Goal: Information Seeking & Learning: Learn about a topic

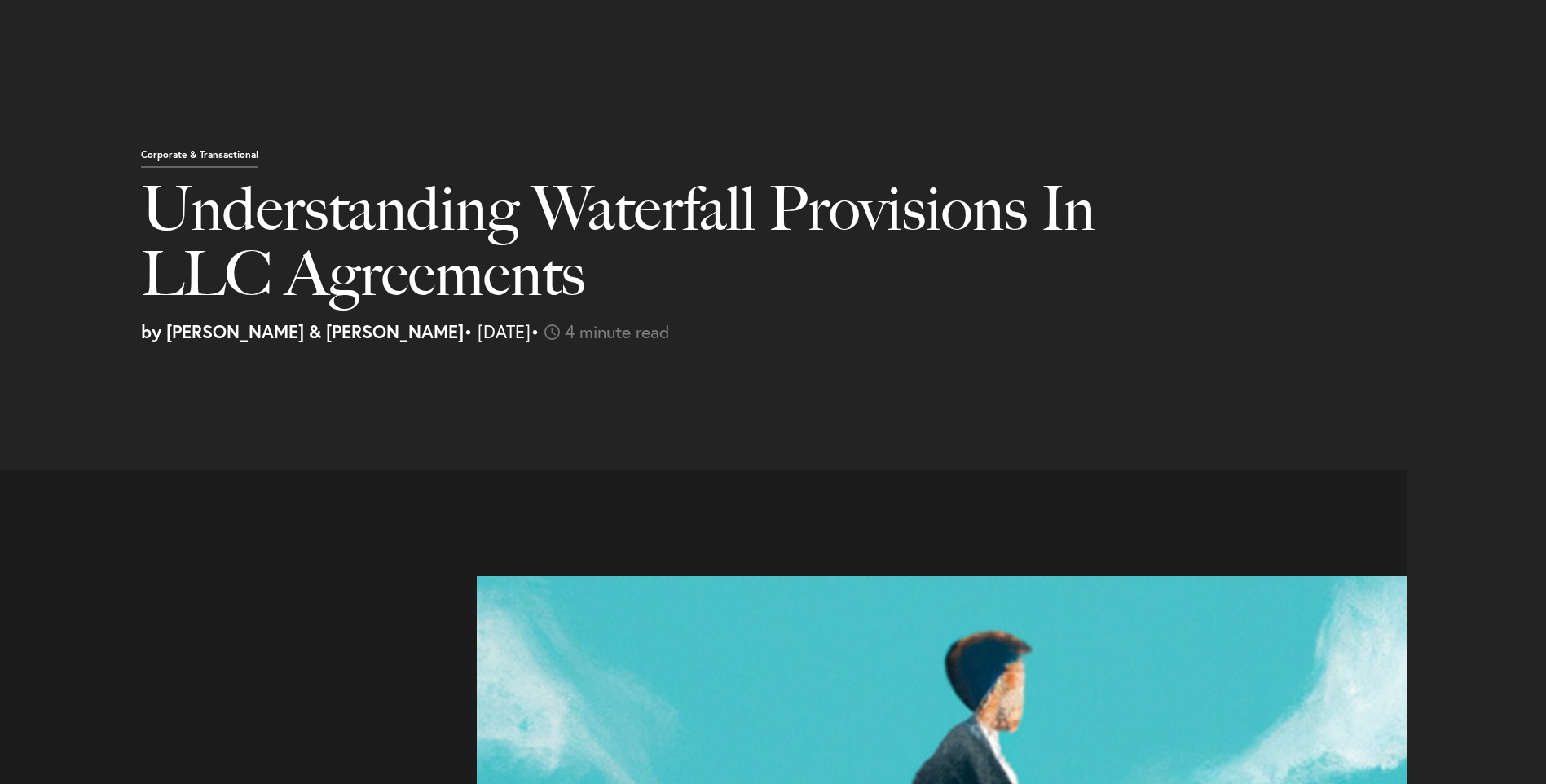
select select "US"
select select "Austin"
select select "Business and Civil Litigation"
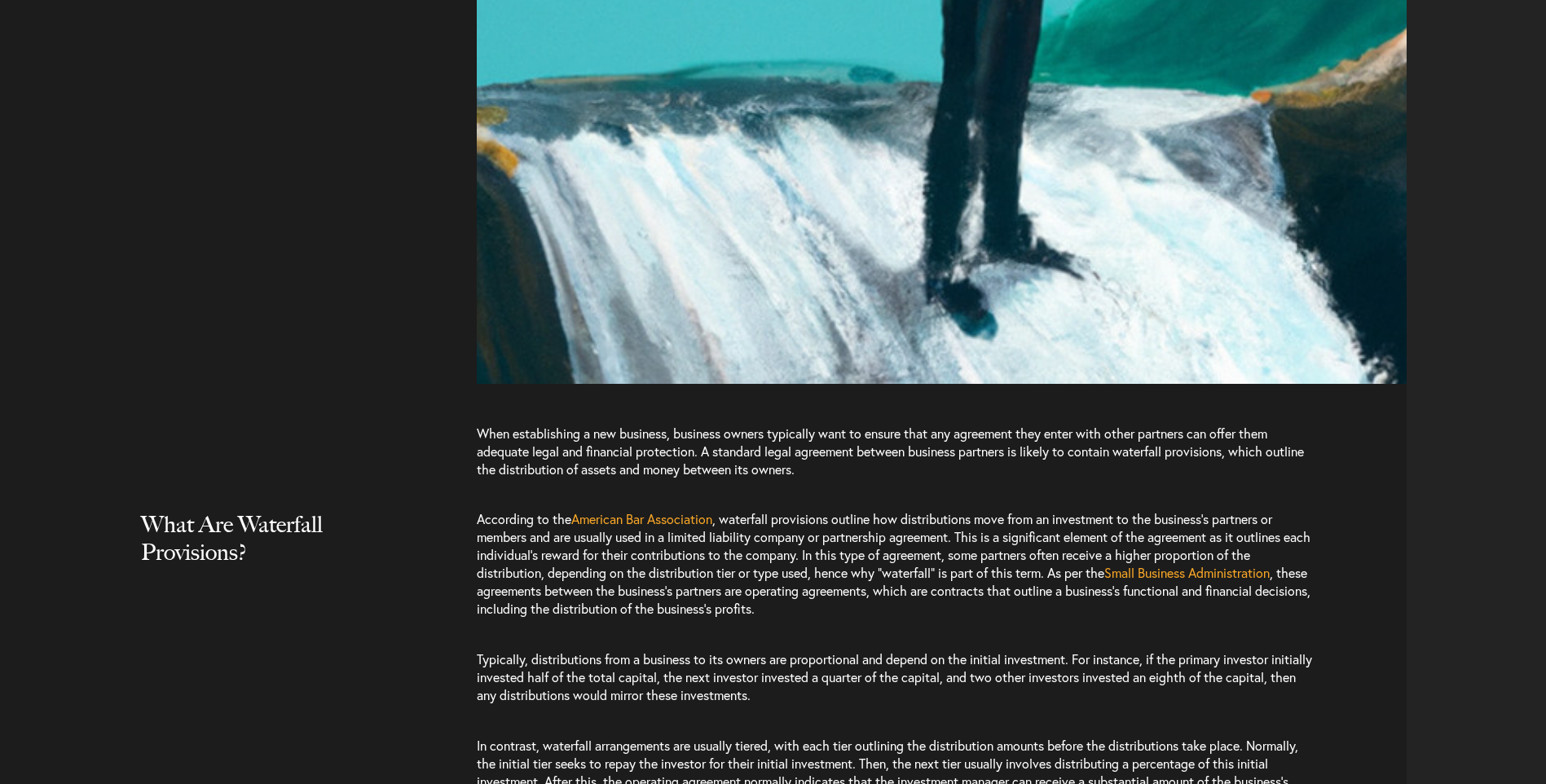
scroll to position [1222, 0]
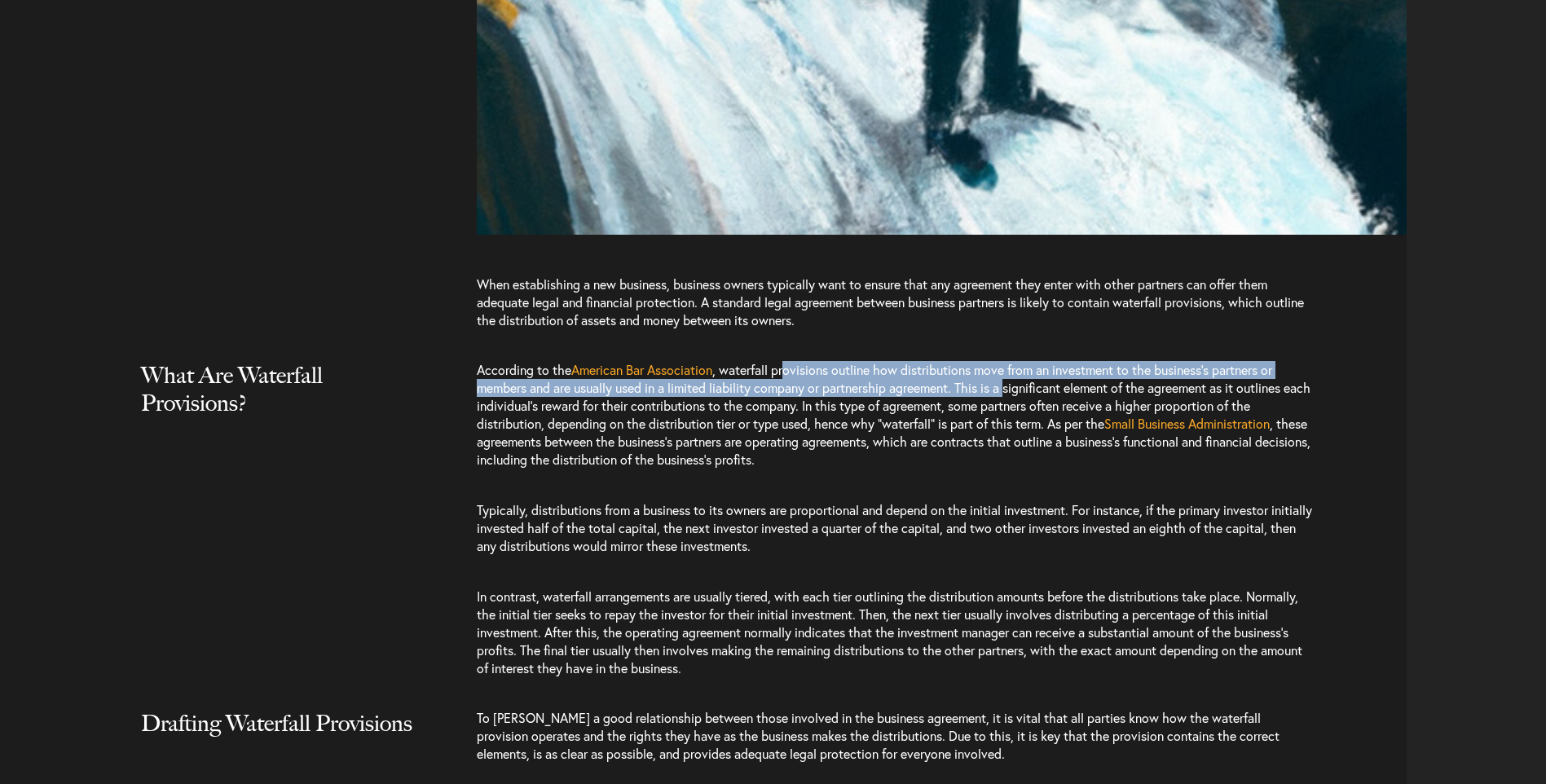
drag, startPoint x: 791, startPoint y: 372, endPoint x: 1017, endPoint y: 380, distance: 226.1
click at [1017, 380] on span ", waterfall provisions outline how distributions move from an investment to the…" at bounding box center [893, 396] width 834 height 71
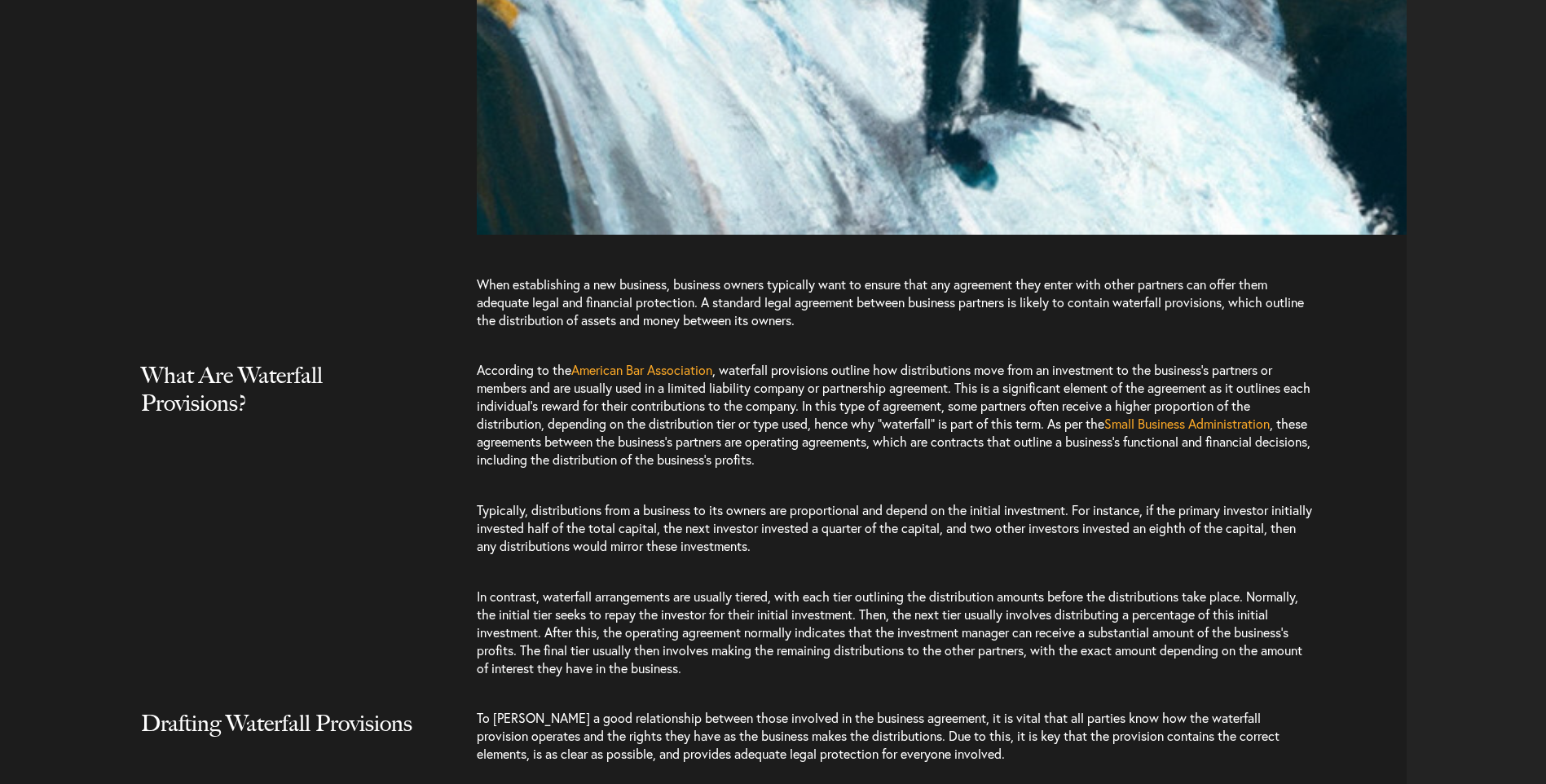
click at [798, 403] on span ", waterfall provisions outline how distributions move from an investment to the…" at bounding box center [893, 396] width 834 height 71
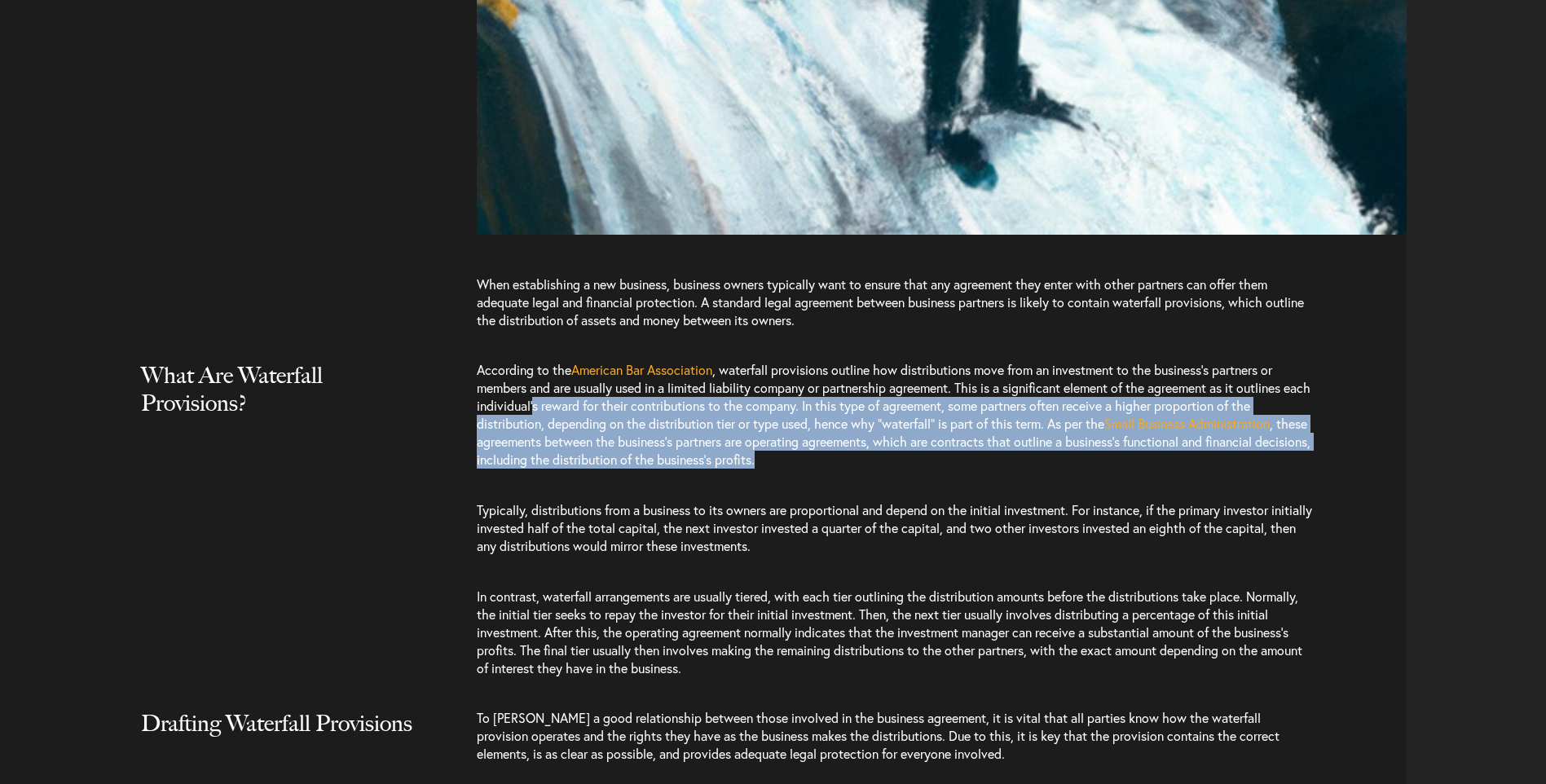
drag, startPoint x: 662, startPoint y: 412, endPoint x: 1036, endPoint y: 460, distance: 377.1
click at [1036, 460] on p "According to the American Bar Association , waterfall provisions outline how di…" at bounding box center [895, 422] width 837 height 124
drag, startPoint x: 1036, startPoint y: 460, endPoint x: 1159, endPoint y: 457, distance: 123.0
click at [1171, 458] on p "According to the American Bar Association , waterfall provisions outline how di…" at bounding box center [895, 422] width 837 height 124
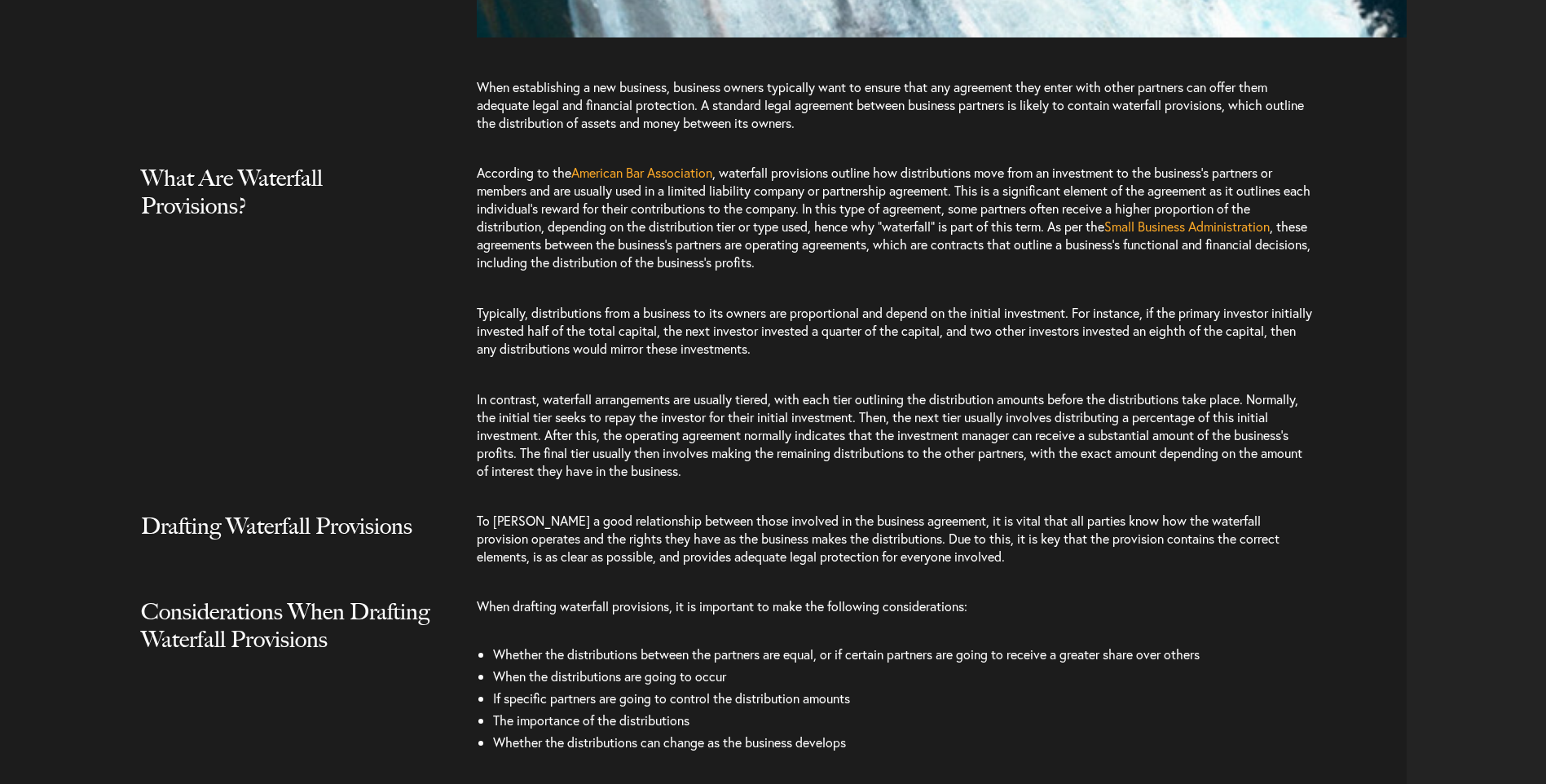
scroll to position [1466, 0]
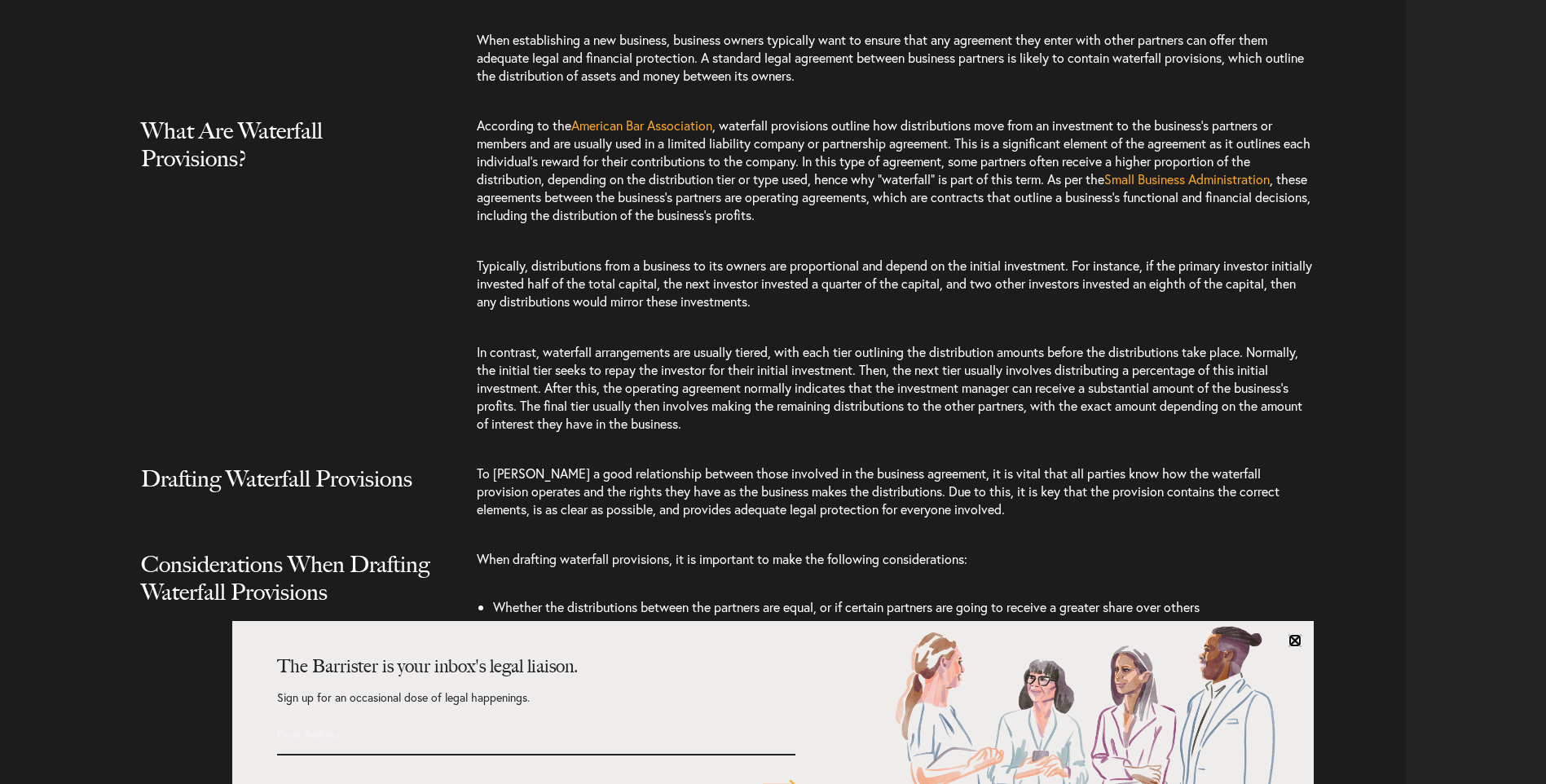
click at [1292, 640] on link at bounding box center [1295, 640] width 13 height 13
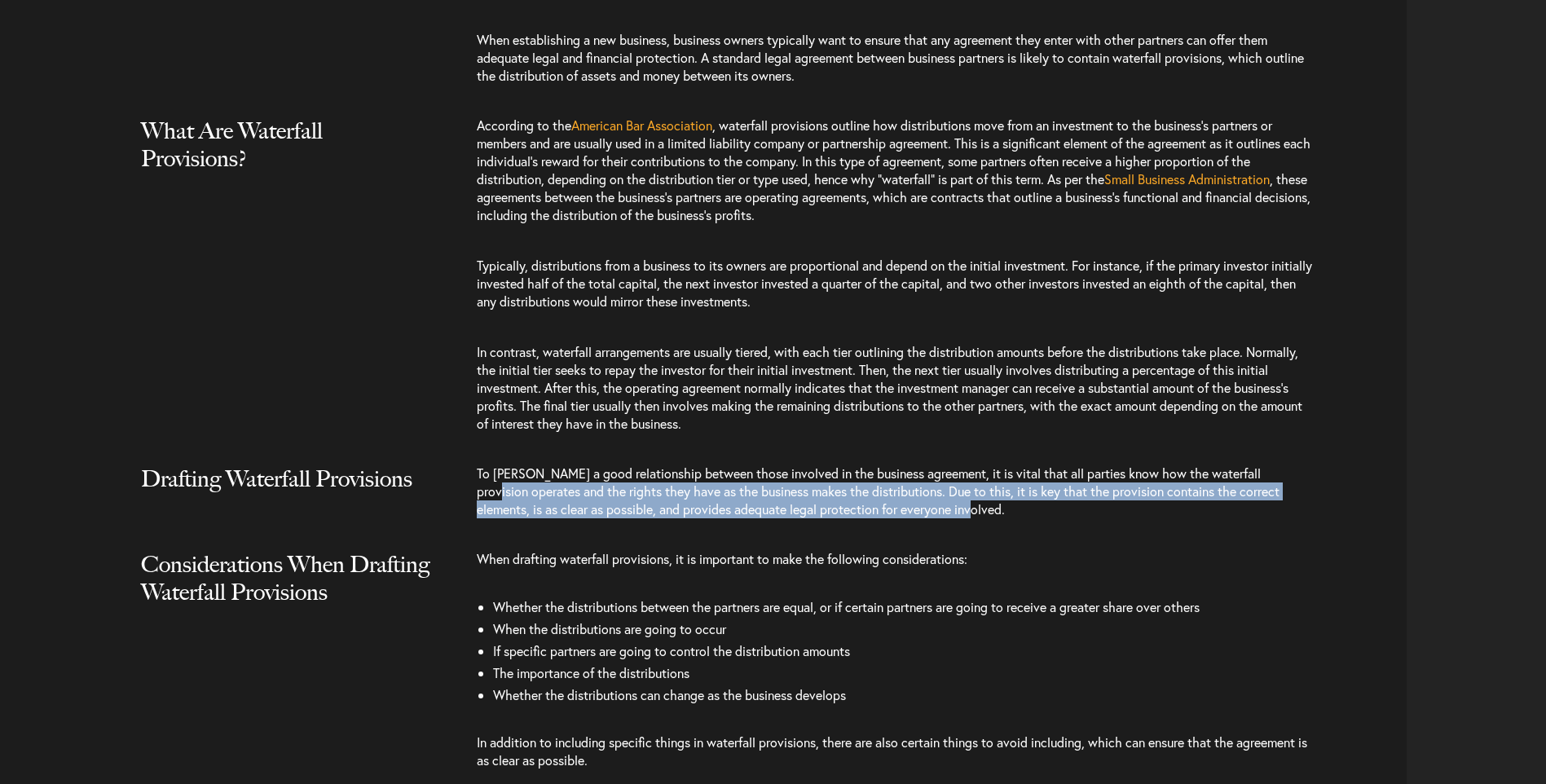
drag, startPoint x: 487, startPoint y: 491, endPoint x: 968, endPoint y: 510, distance: 481.4
click at [968, 510] on p "To [PERSON_NAME] a good relationship between those involved in the business agr…" at bounding box center [895, 499] width 837 height 70
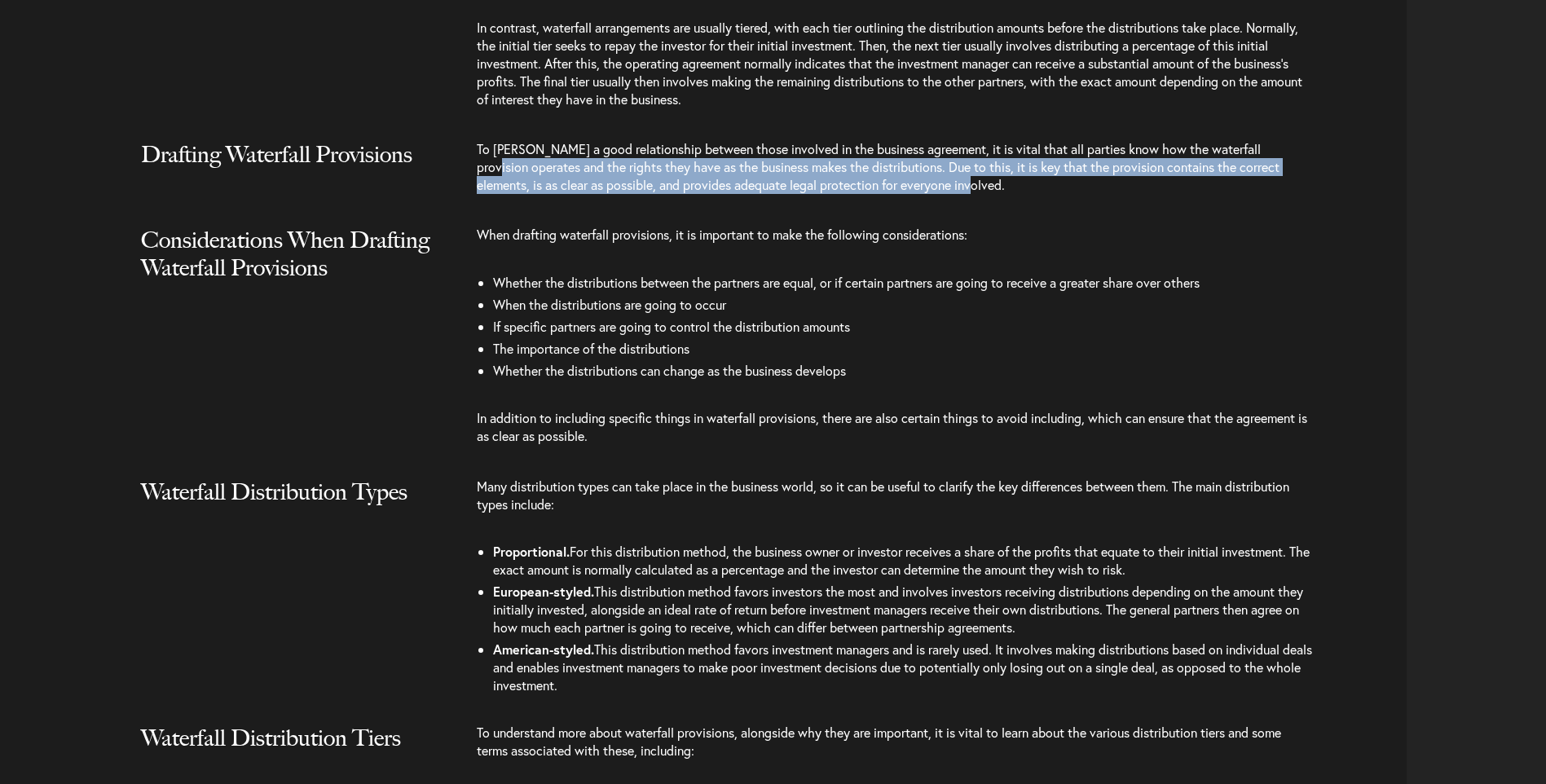
scroll to position [1792, 0]
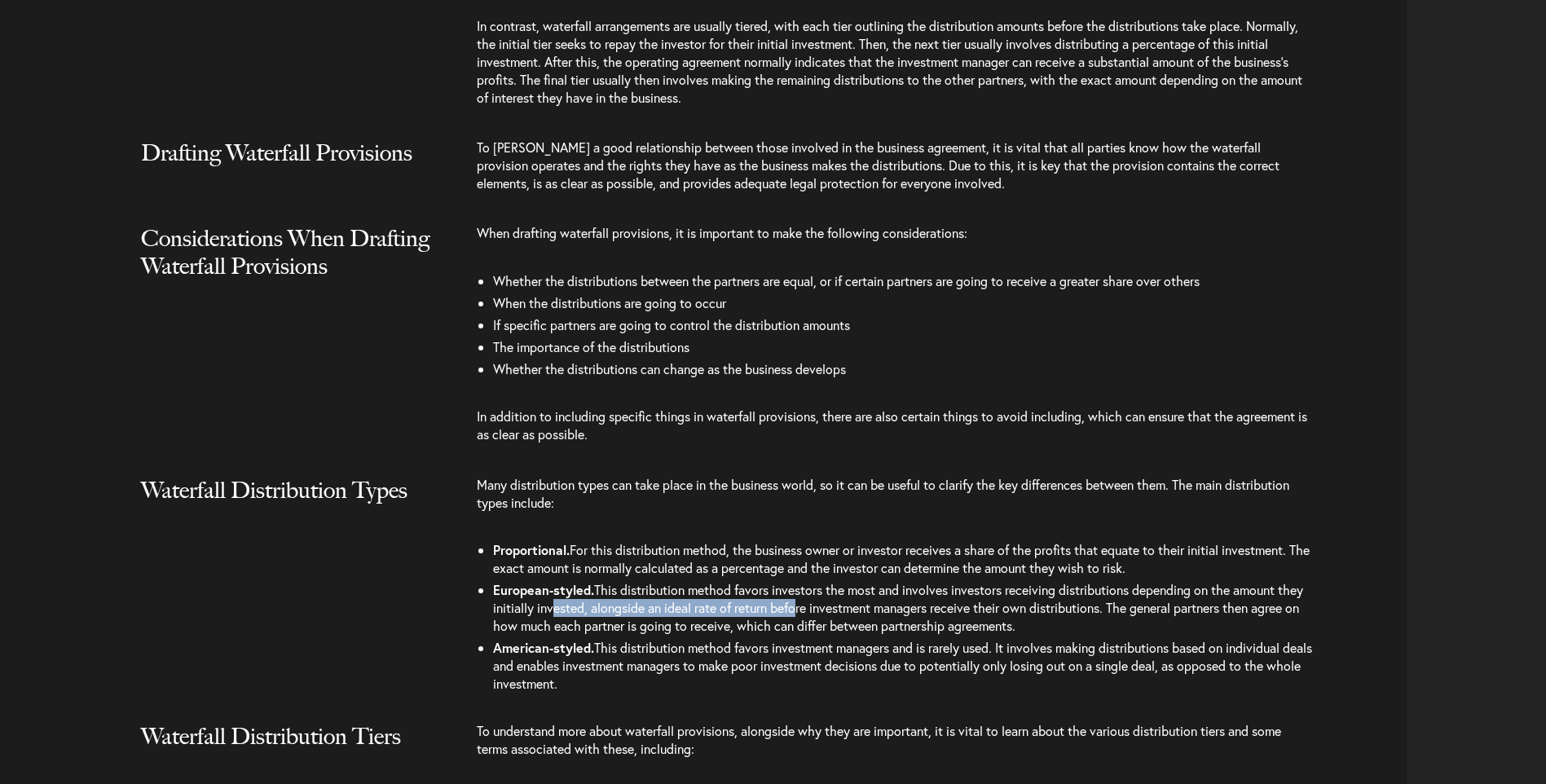
drag, startPoint x: 584, startPoint y: 608, endPoint x: 832, endPoint y: 617, distance: 248.2
click at [832, 617] on span "This distribution method favors investors the most and involves investors recei…" at bounding box center [898, 607] width 810 height 53
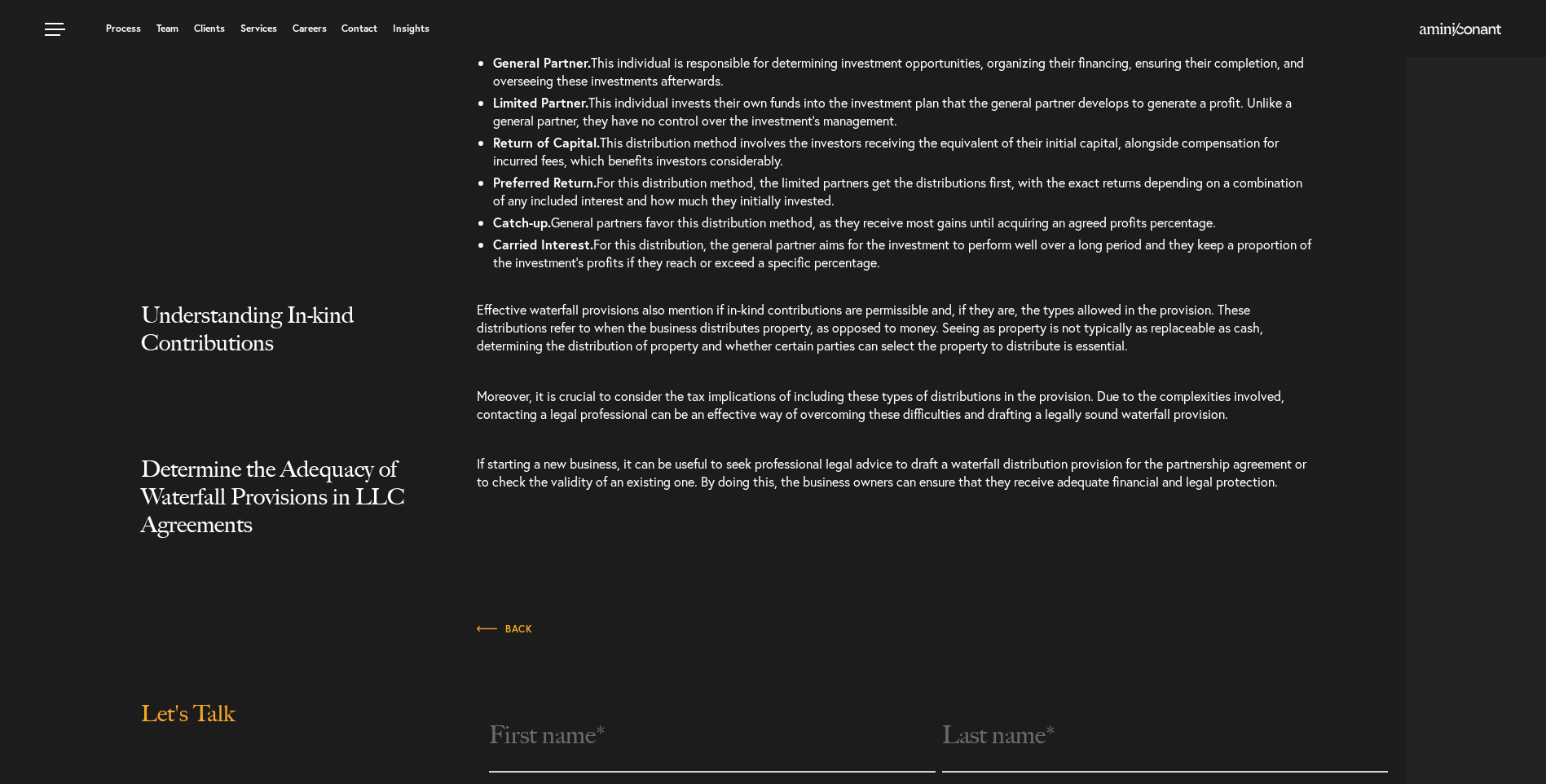
scroll to position [2118, 0]
